Goal: Transaction & Acquisition: Purchase product/service

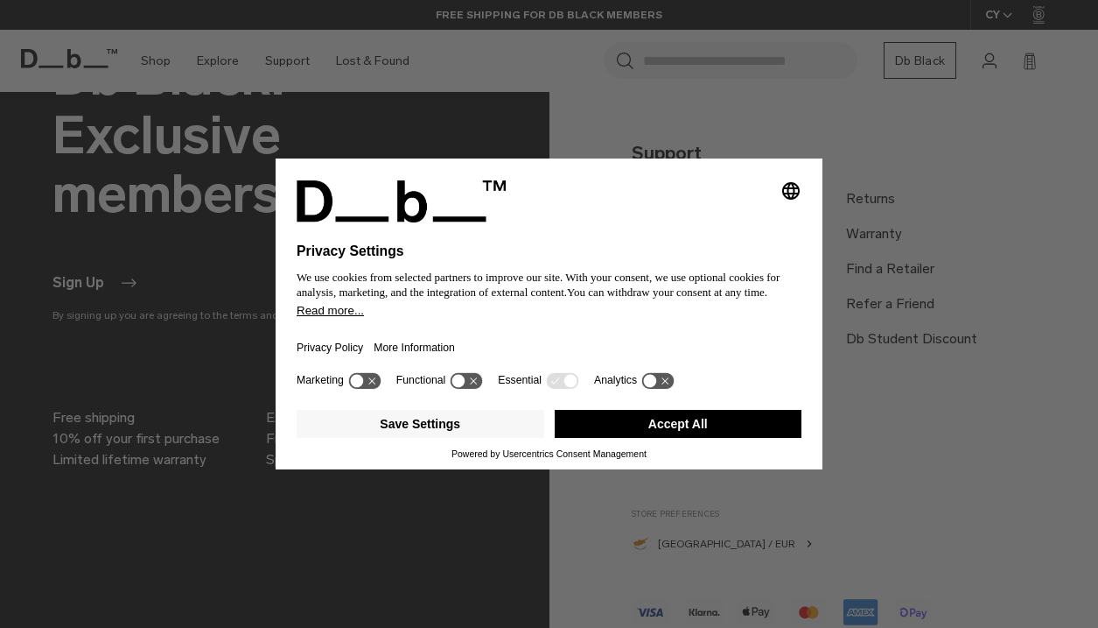
click at [718, 424] on button "Accept All" at bounding box center [679, 424] width 248 height 28
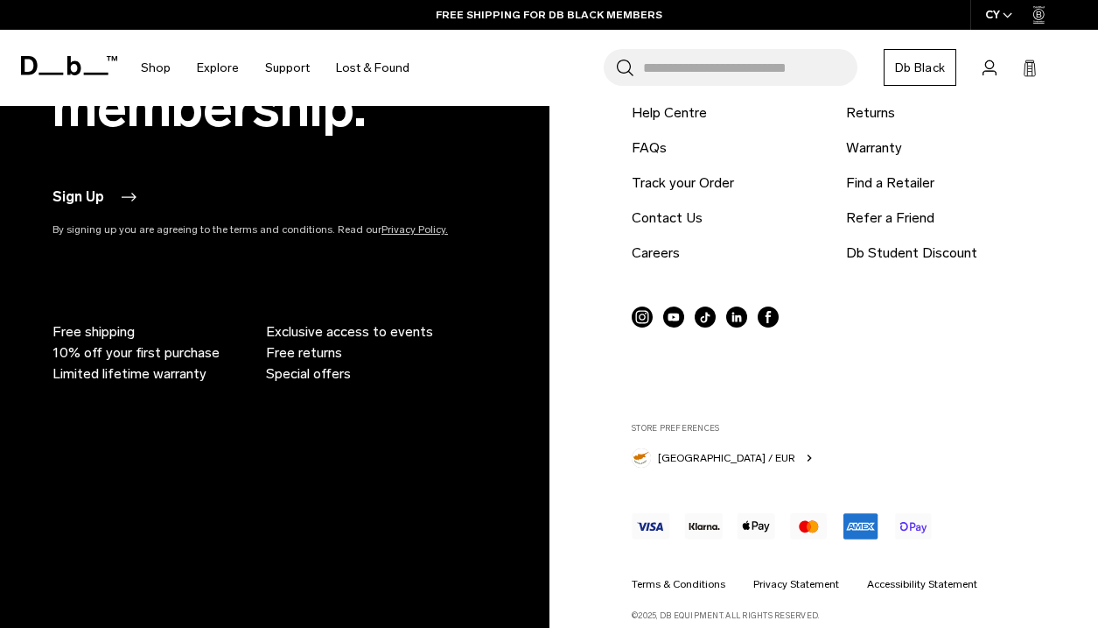
scroll to position [5363, 0]
click at [667, 208] on link "Contact Us" at bounding box center [667, 218] width 71 height 21
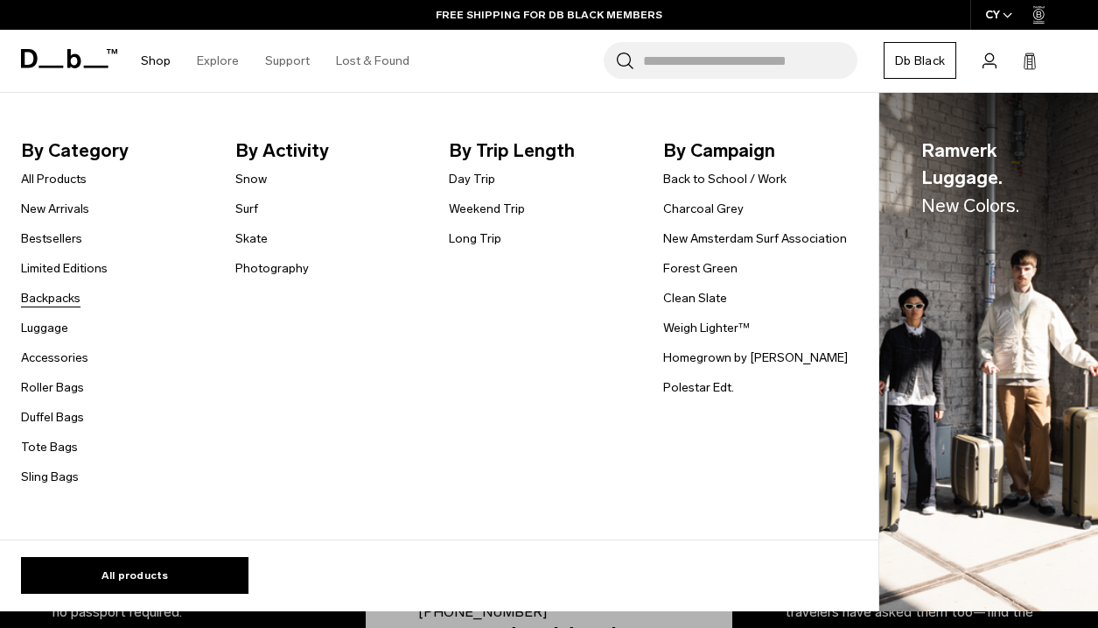
click at [60, 302] on link "Backpacks" at bounding box center [51, 298] width 60 height 18
